Goal: Register for event/course

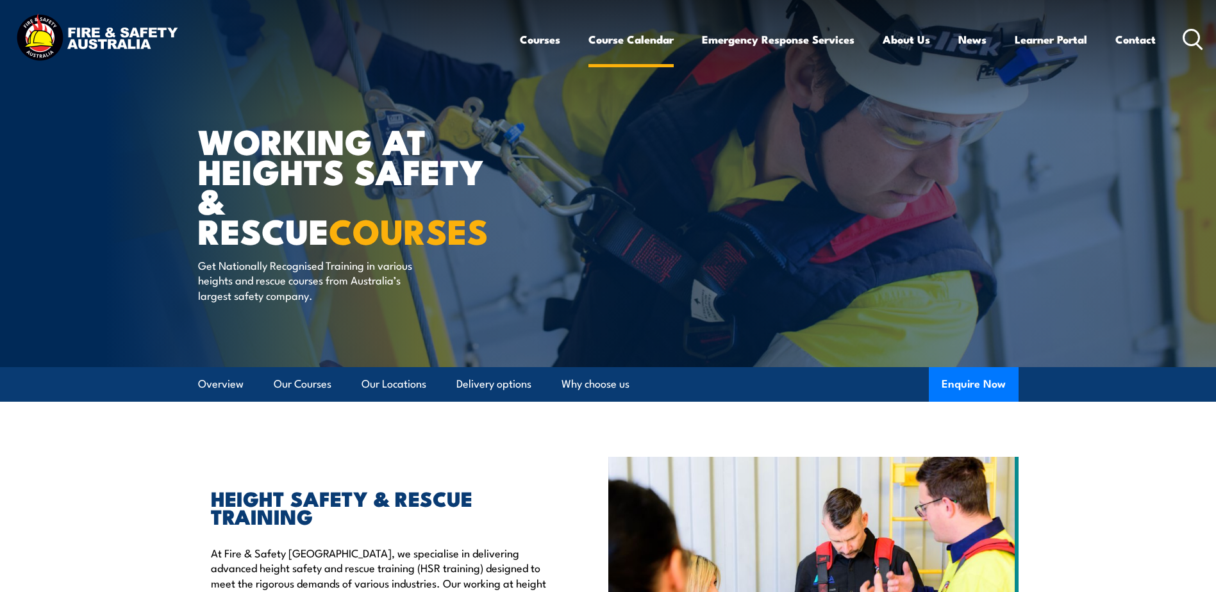
click at [647, 40] on link "Course Calendar" at bounding box center [630, 39] width 85 height 34
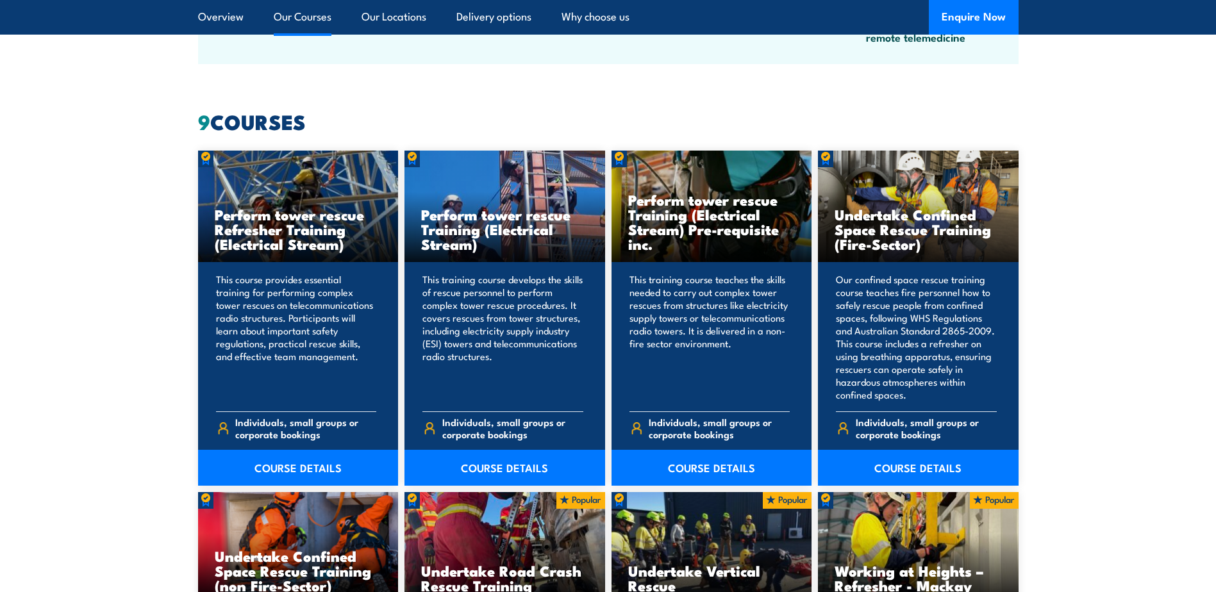
scroll to position [961, 0]
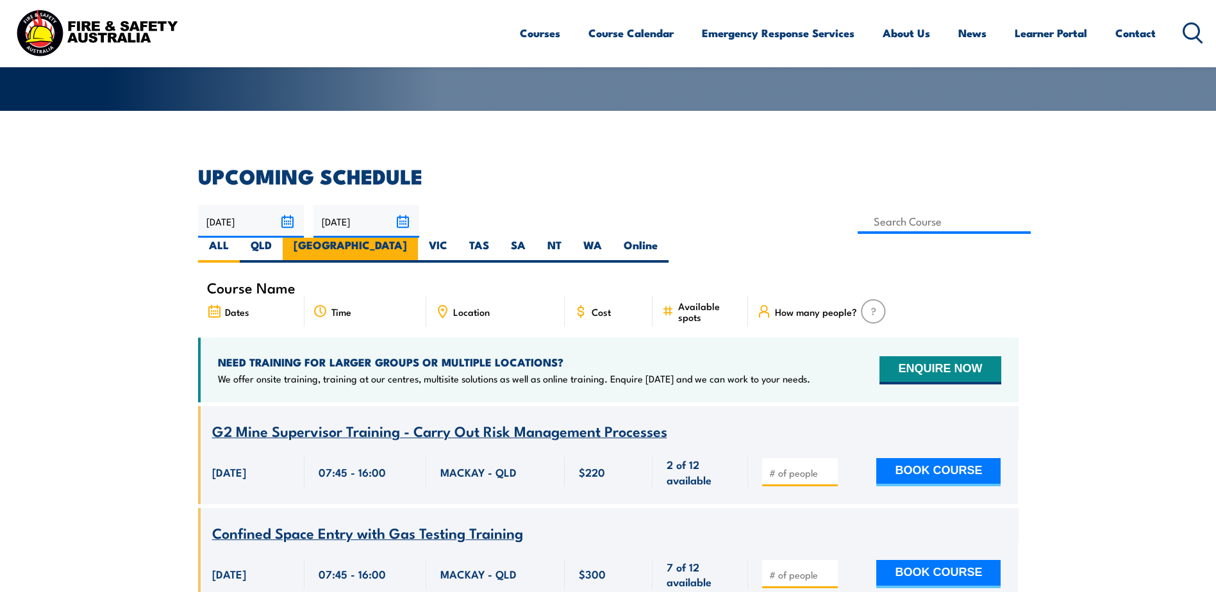
click at [418, 238] on label "[GEOGRAPHIC_DATA]" at bounding box center [350, 250] width 135 height 25
click at [415, 238] on input "[GEOGRAPHIC_DATA]" at bounding box center [411, 242] width 8 height 8
radio input "true"
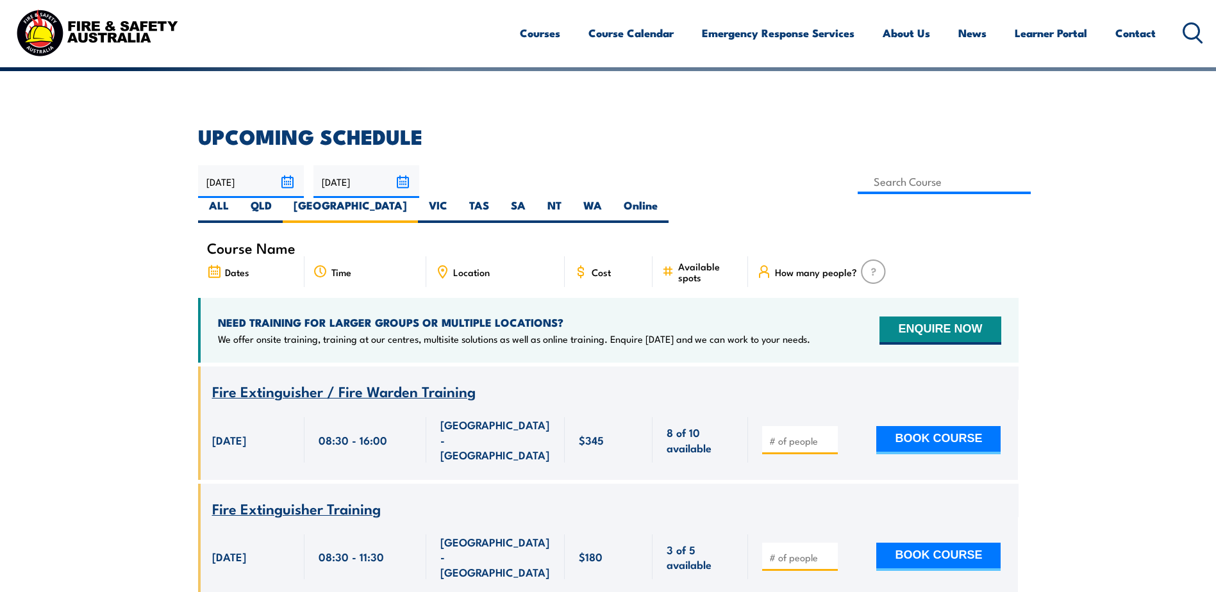
scroll to position [295, 0]
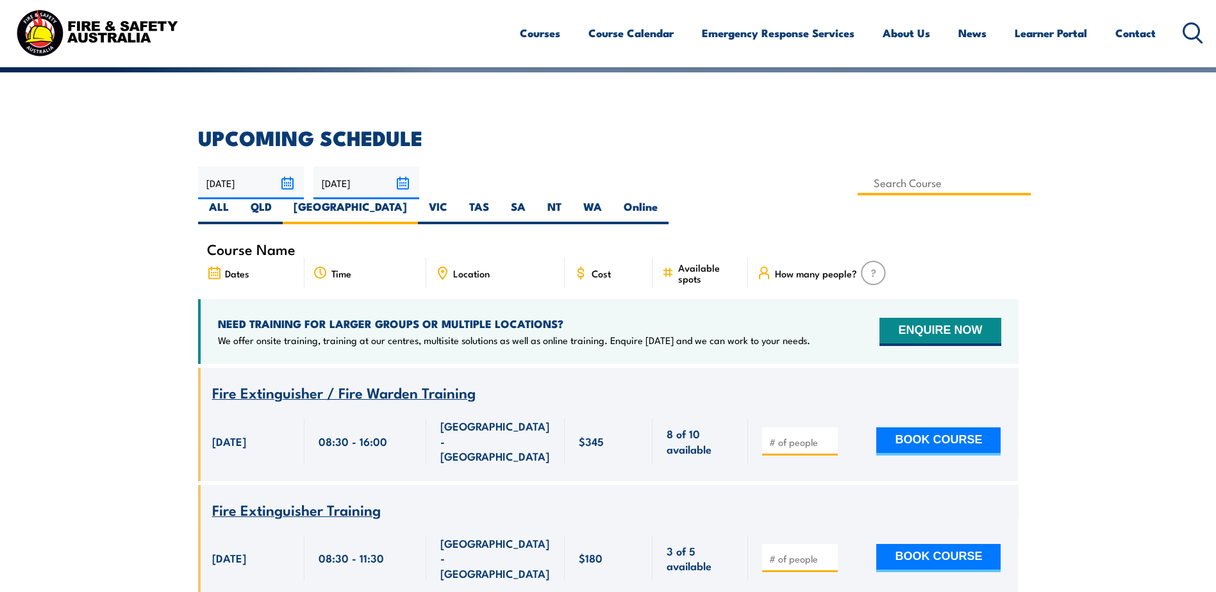
click at [858, 185] on input at bounding box center [945, 182] width 174 height 25
type input "Work Safely at Heights Training"
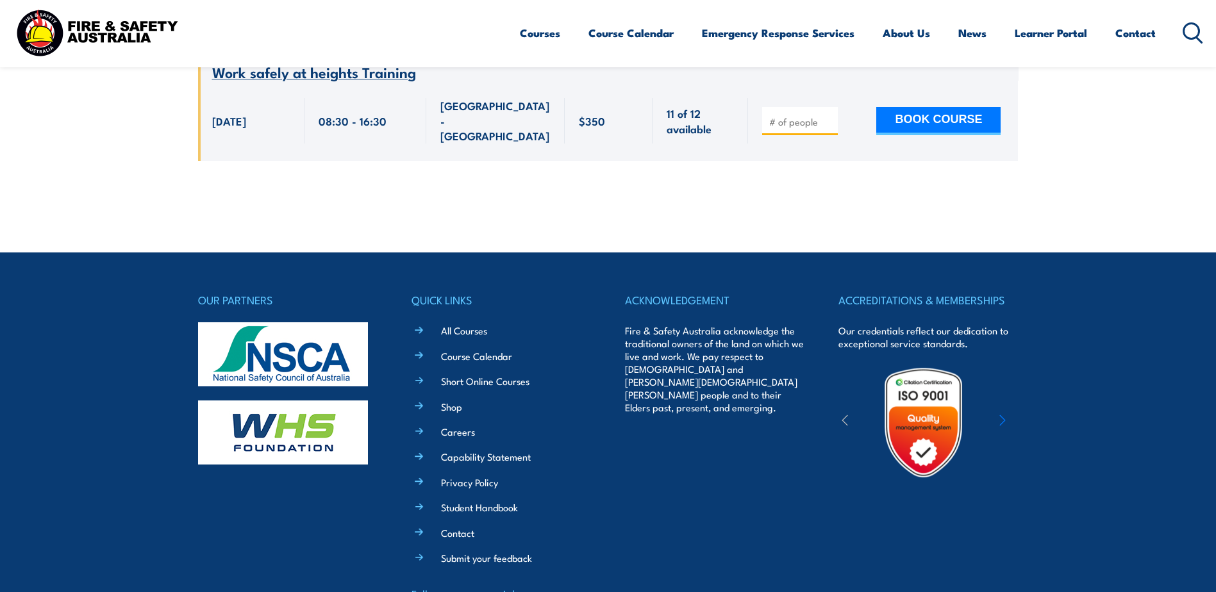
scroll to position [670, 0]
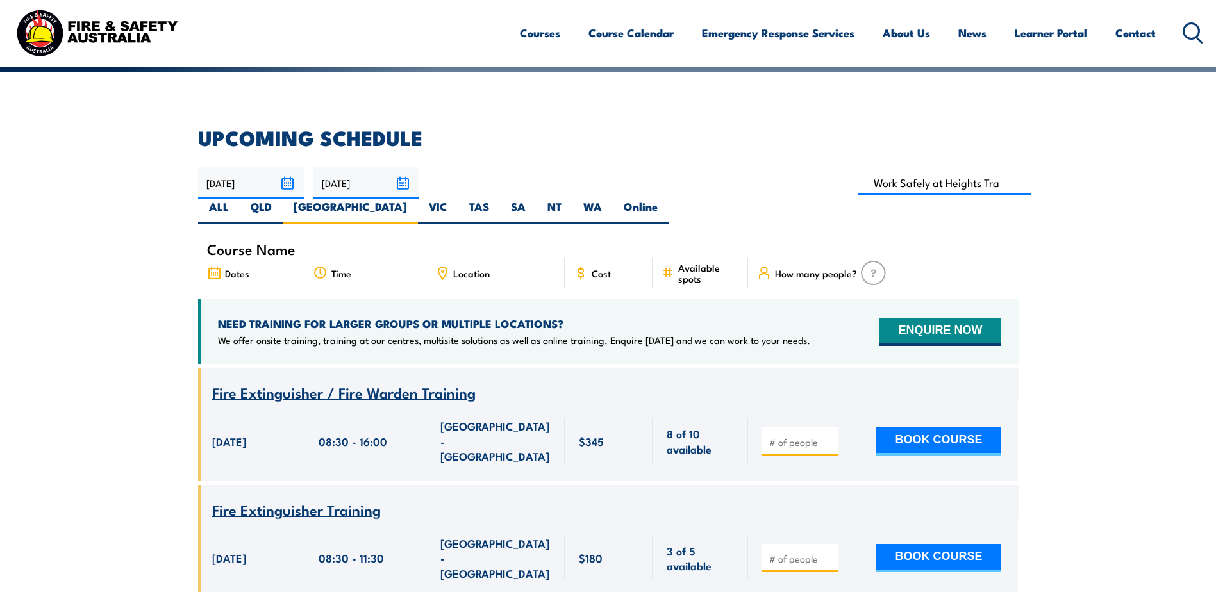
scroll to position [352, 0]
